Goal: Information Seeking & Learning: Learn about a topic

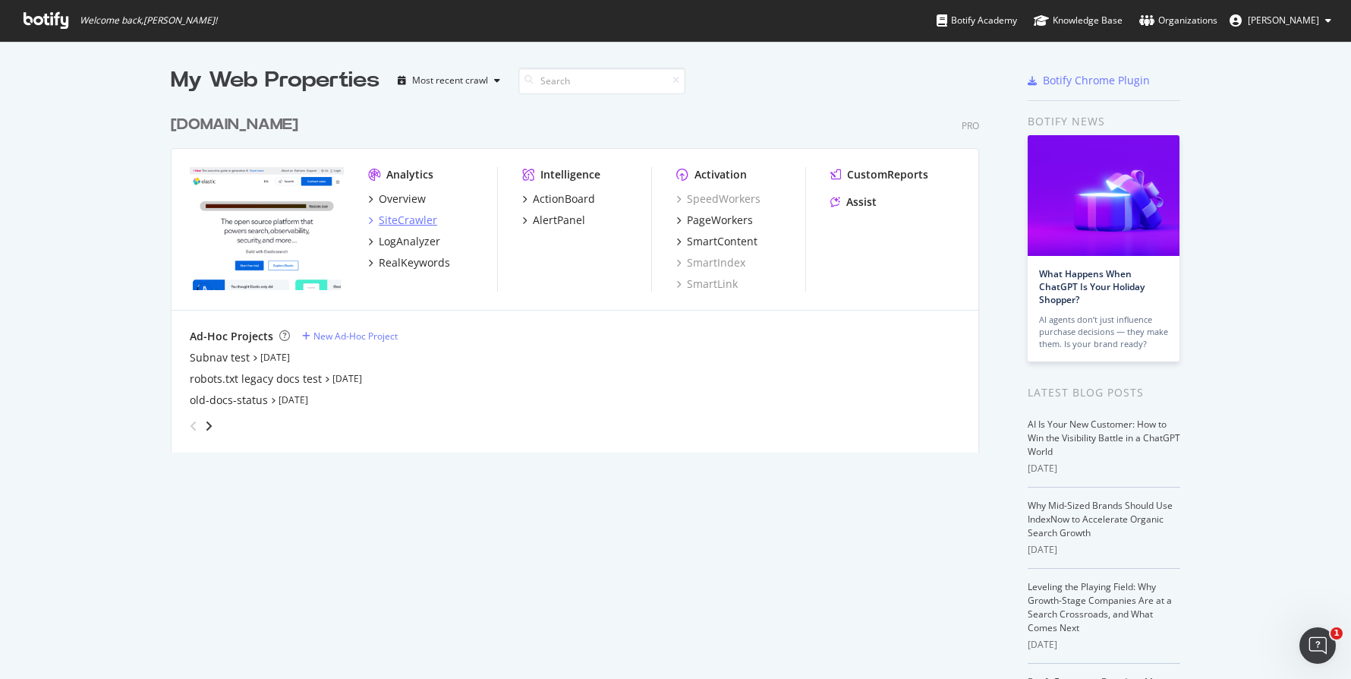
click at [400, 222] on div "SiteCrawler" at bounding box center [408, 220] width 58 height 15
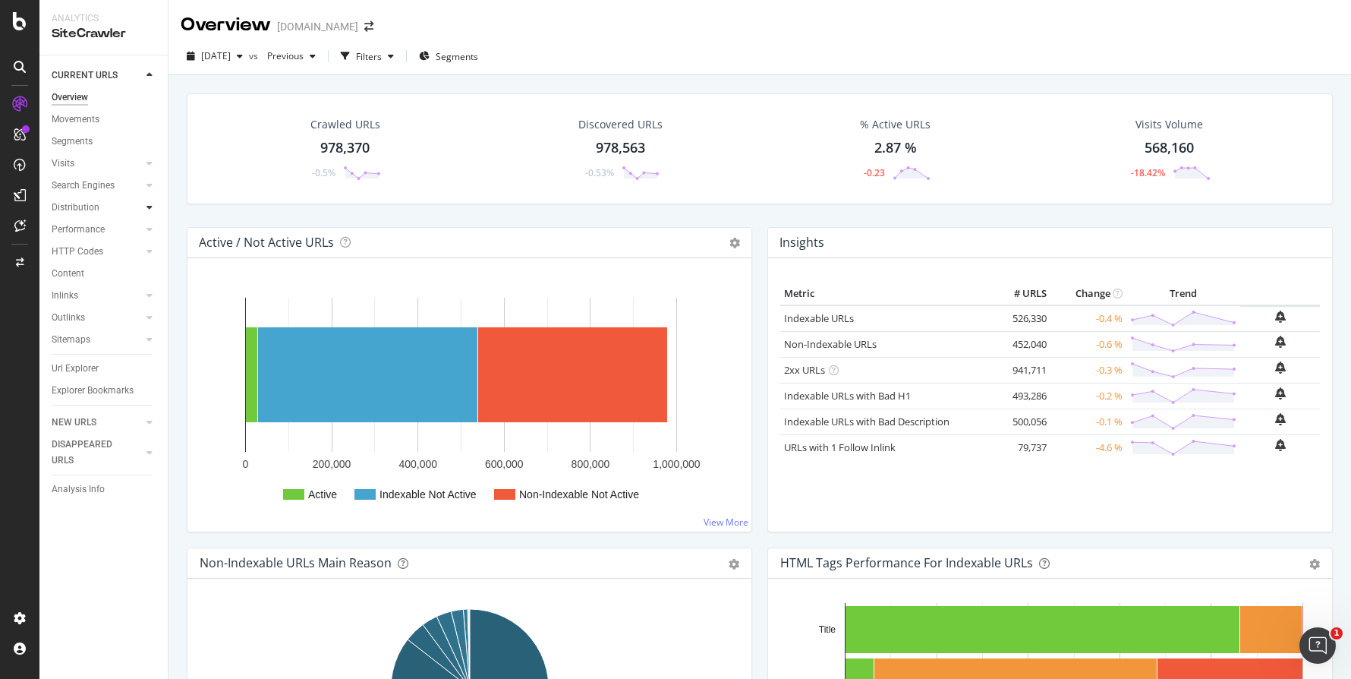
click at [148, 210] on icon at bounding box center [150, 207] width 6 height 9
click at [146, 238] on div "Performance" at bounding box center [110, 230] width 116 height 22
click at [147, 234] on icon at bounding box center [150, 229] width 6 height 9
click at [150, 323] on div at bounding box center [149, 317] width 15 height 15
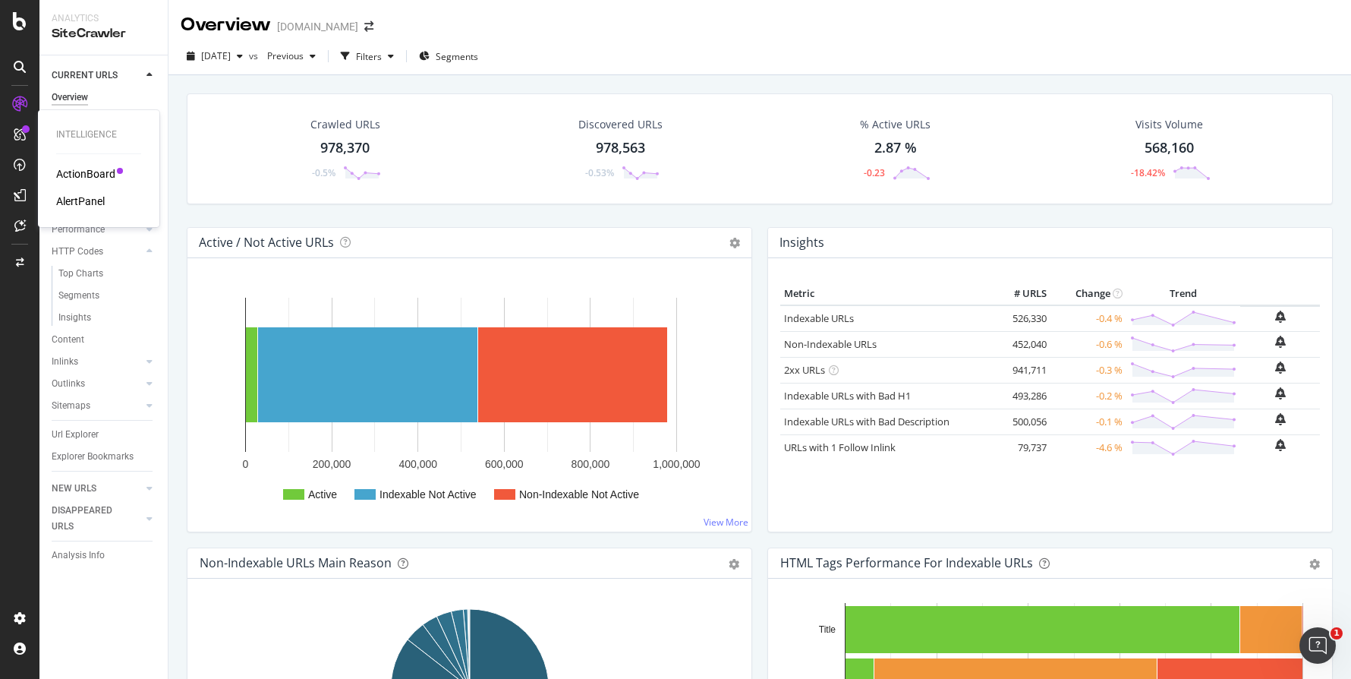
click at [24, 140] on icon at bounding box center [20, 134] width 12 height 12
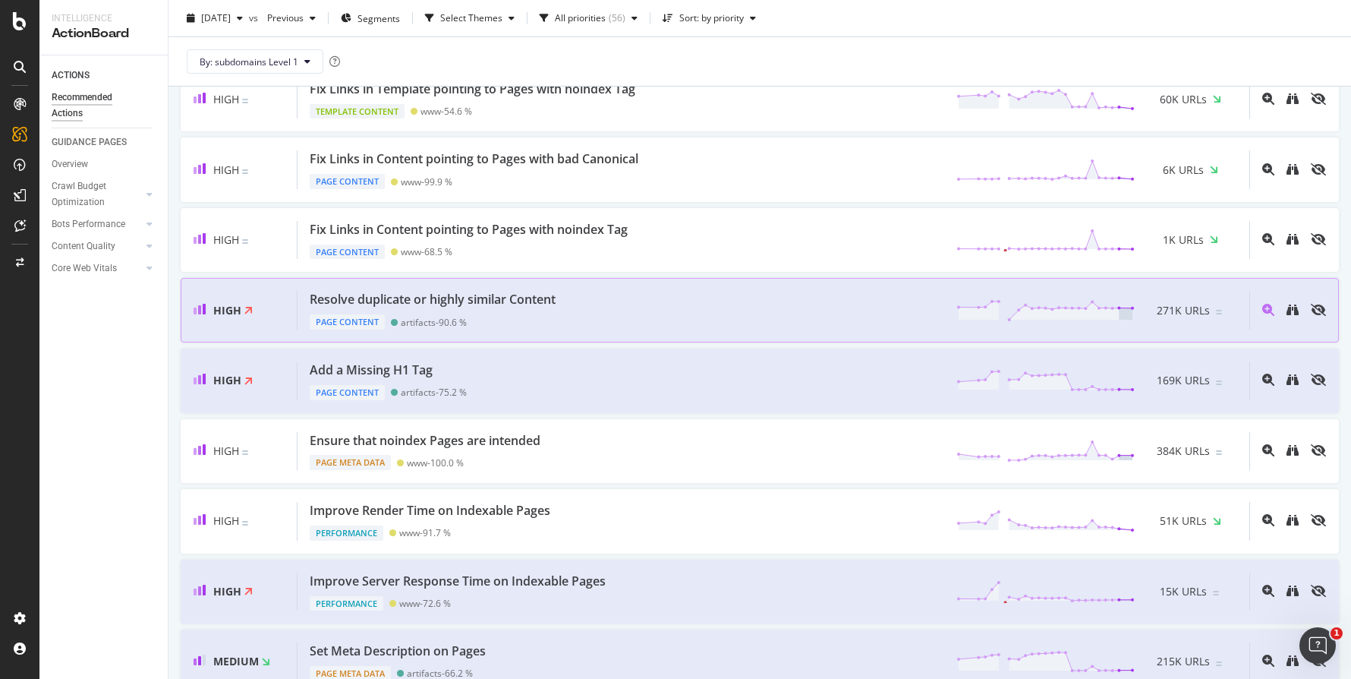
scroll to position [298, 0]
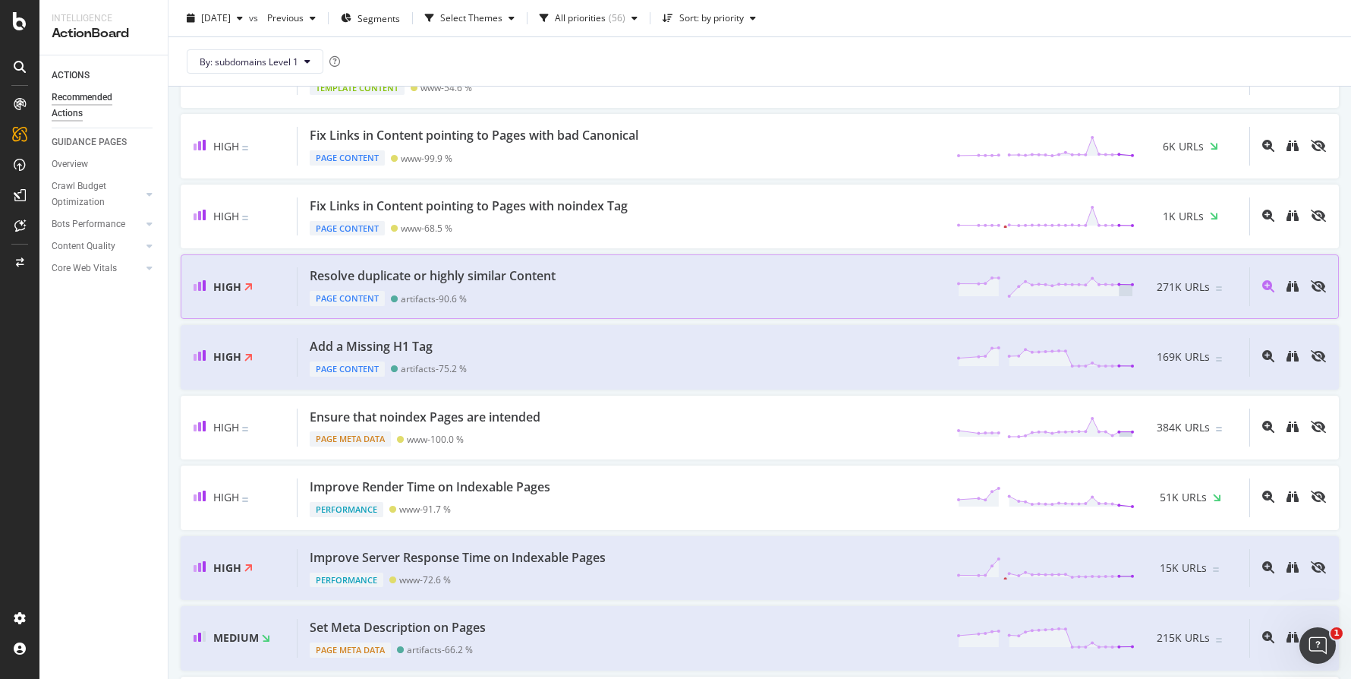
click at [599, 280] on div "Resolve duplicate or highly similar Content Page Content artifacts - 90.6 % 271…" at bounding box center [774, 286] width 952 height 39
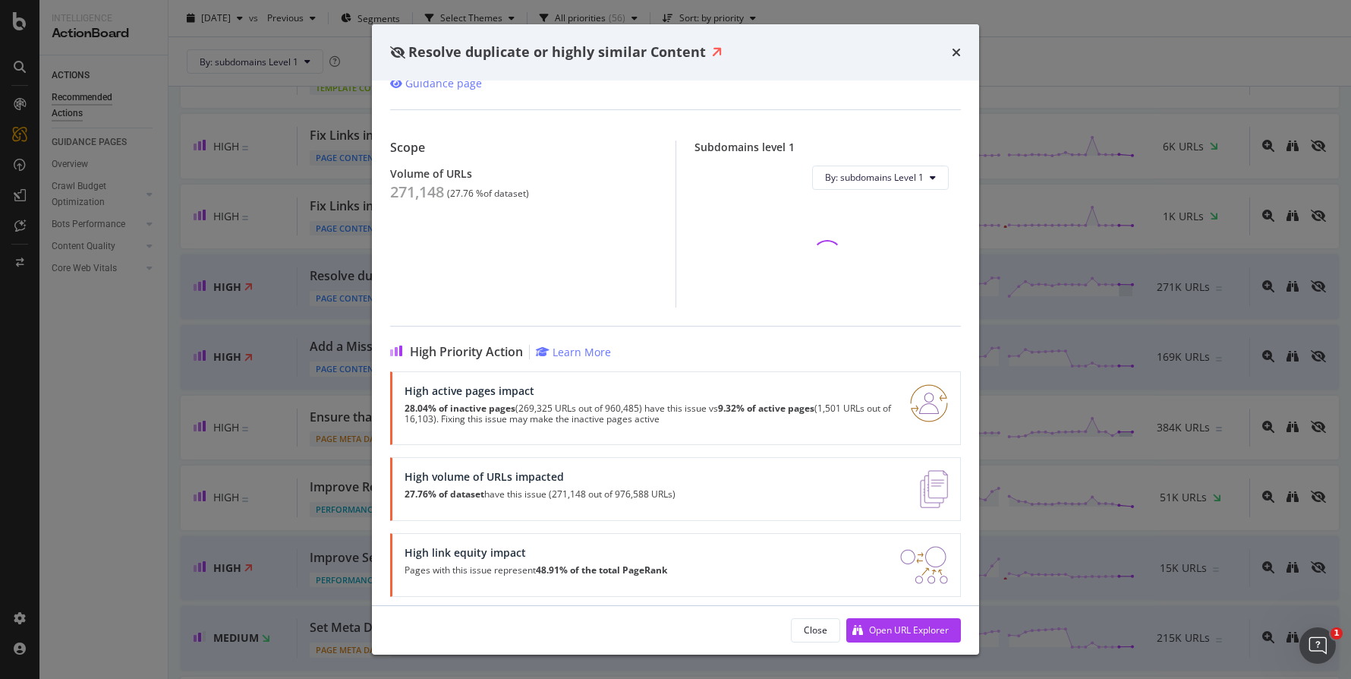
scroll to position [93, 0]
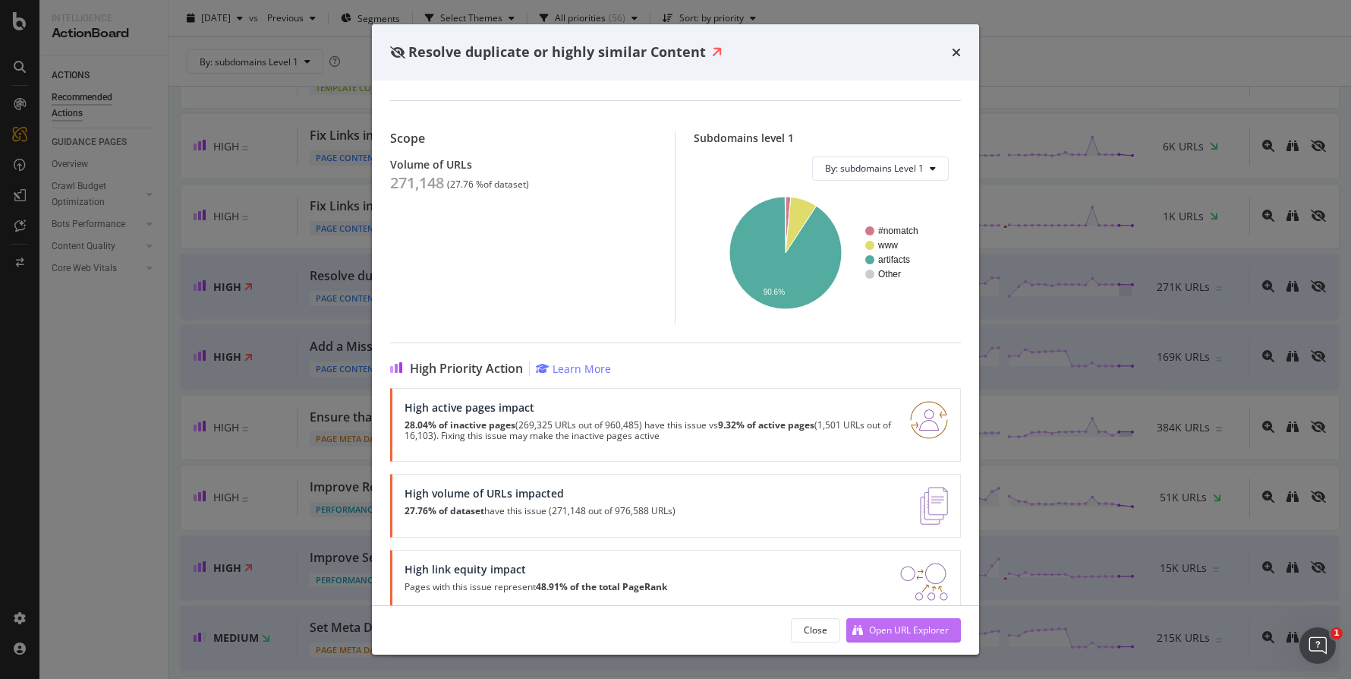
click at [907, 635] on div "Open URL Explorer" at bounding box center [909, 629] width 80 height 13
